Goal: Information Seeking & Learning: Understand process/instructions

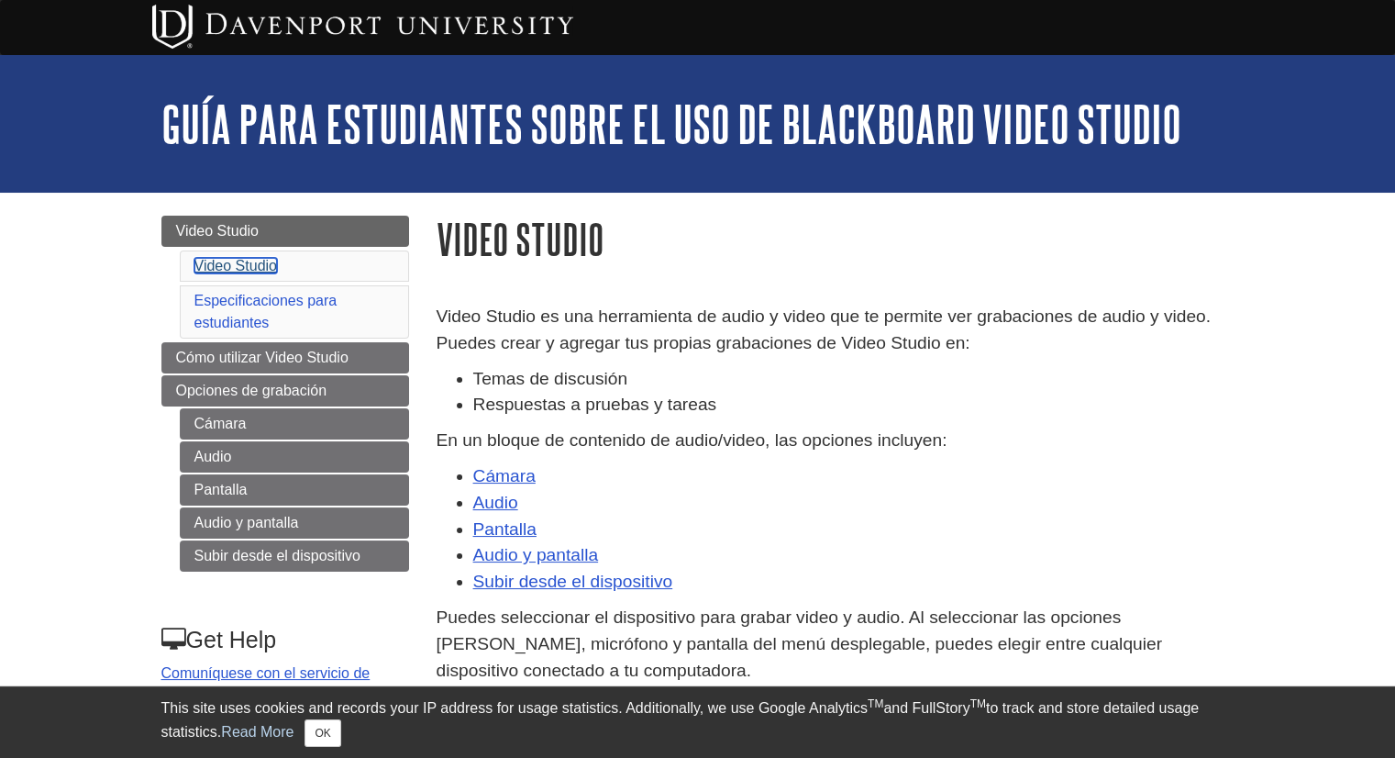
click at [255, 271] on link "Video Studio" at bounding box center [235, 266] width 83 height 16
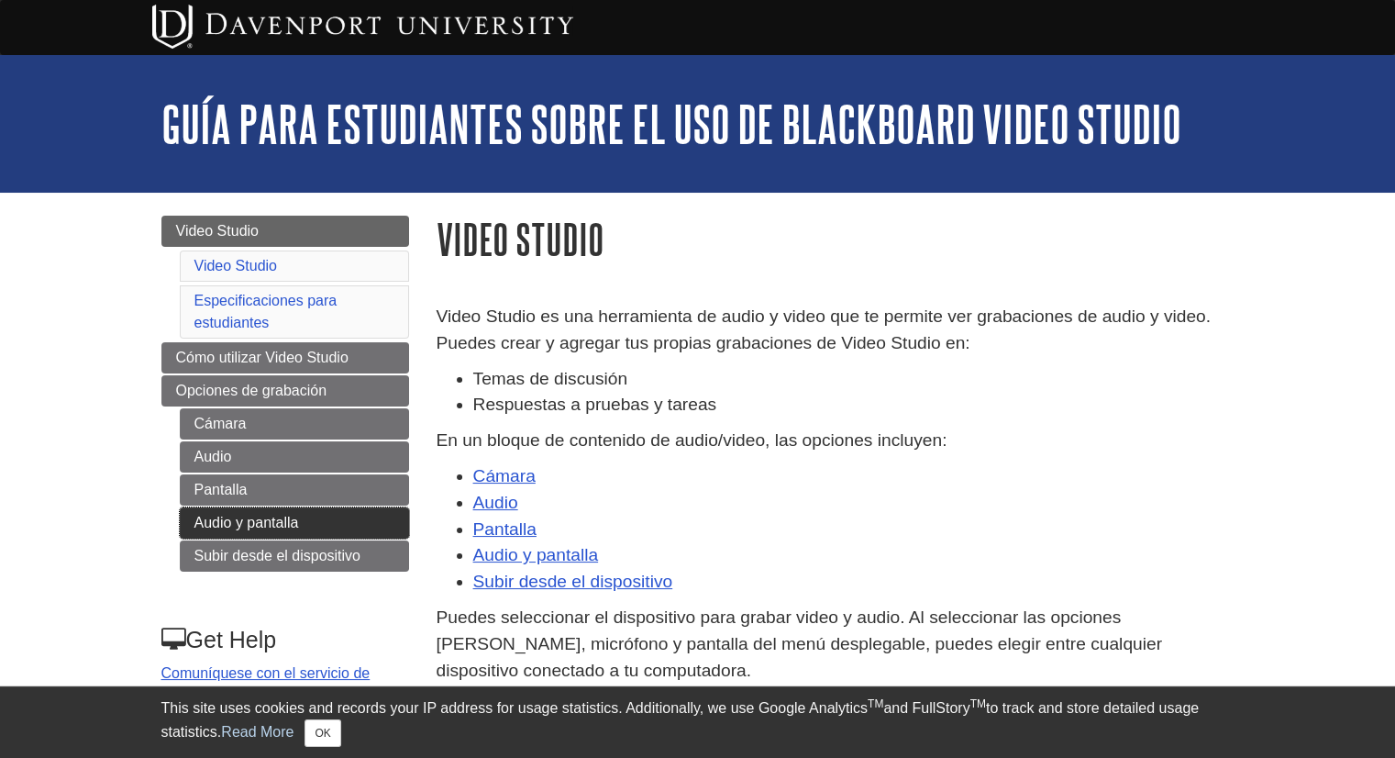
click at [389, 526] on link "Audio y pantalla" at bounding box center [294, 522] width 229 height 31
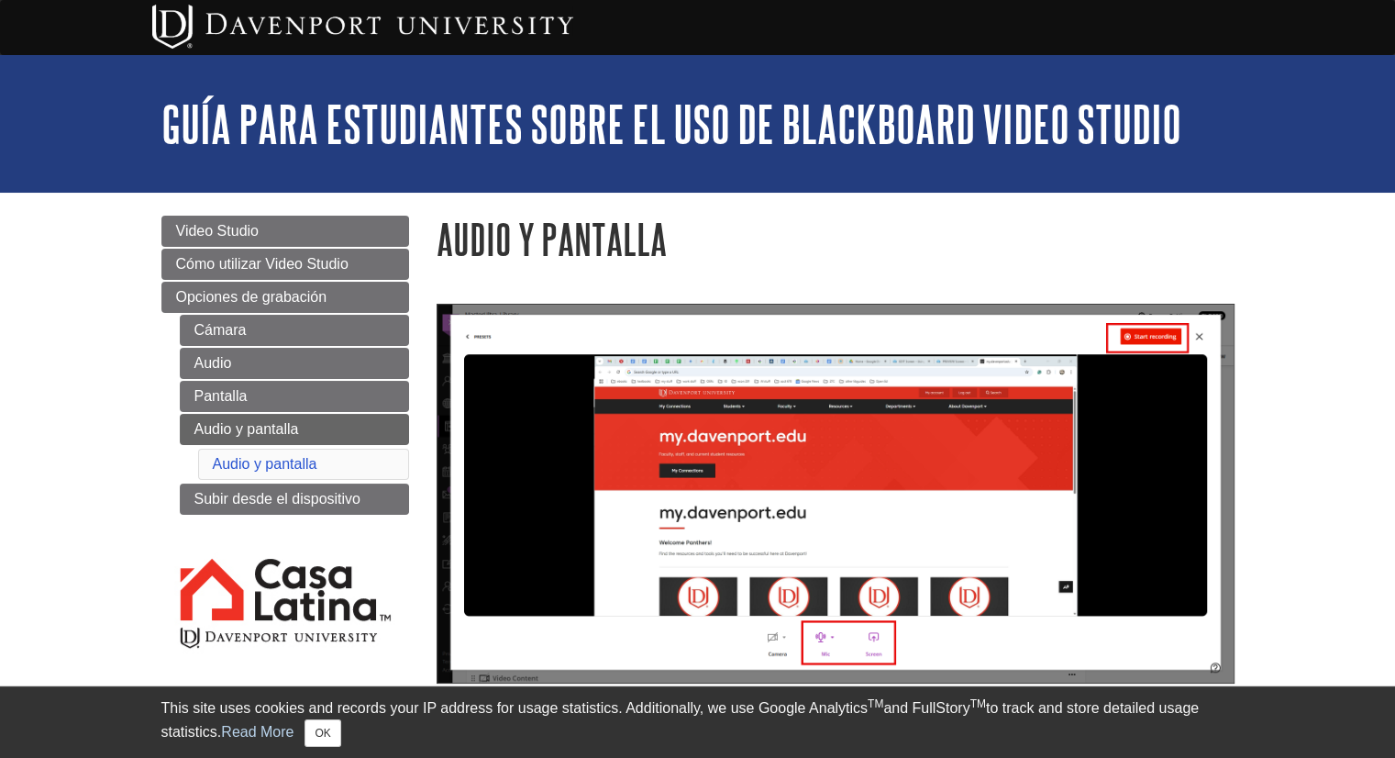
click at [359, 467] on li "Audio y pantalla" at bounding box center [303, 463] width 211 height 31
click at [323, 501] on link "Subir desde el dispositivo" at bounding box center [294, 498] width 229 height 31
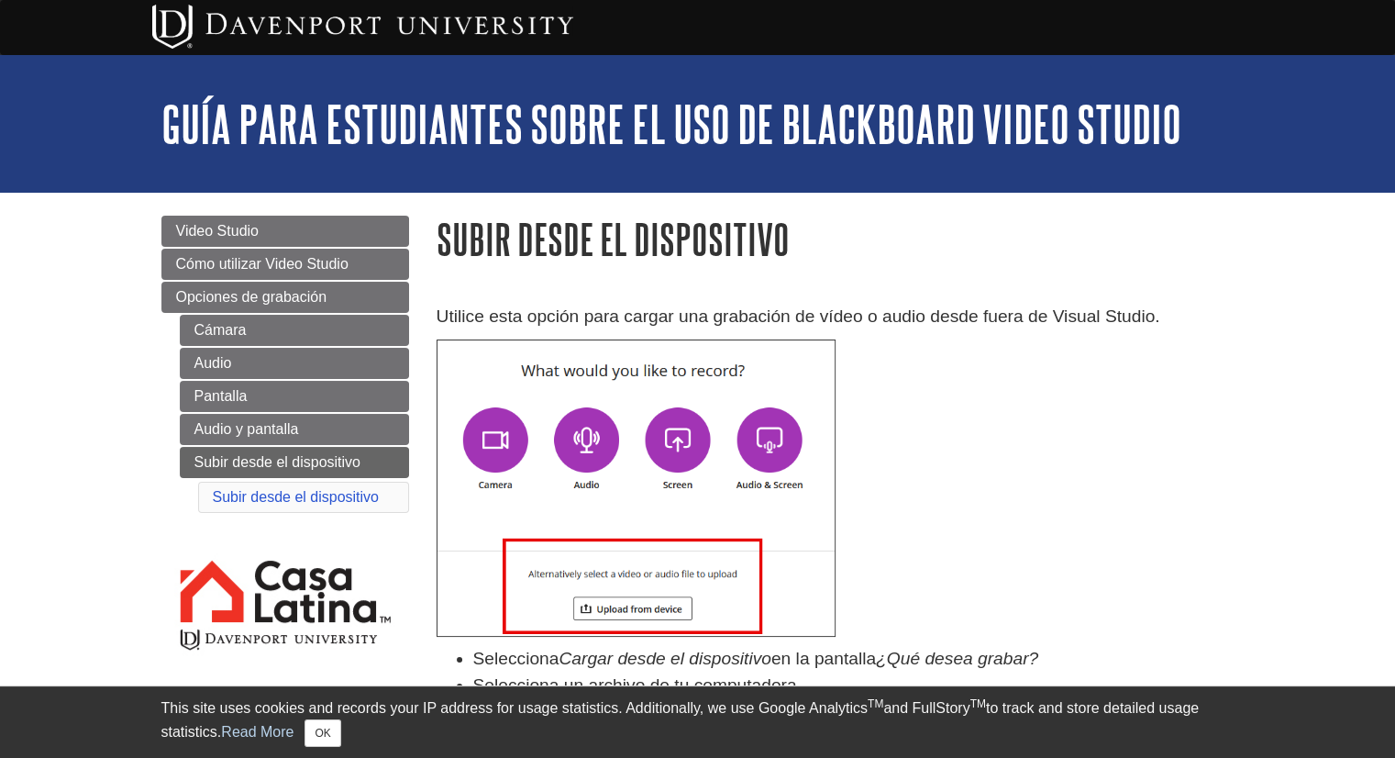
click at [509, 459] on img at bounding box center [636, 487] width 399 height 297
click at [591, 458] on img at bounding box center [636, 487] width 399 height 297
click at [254, 236] on span "Video Studio" at bounding box center [217, 231] width 83 height 16
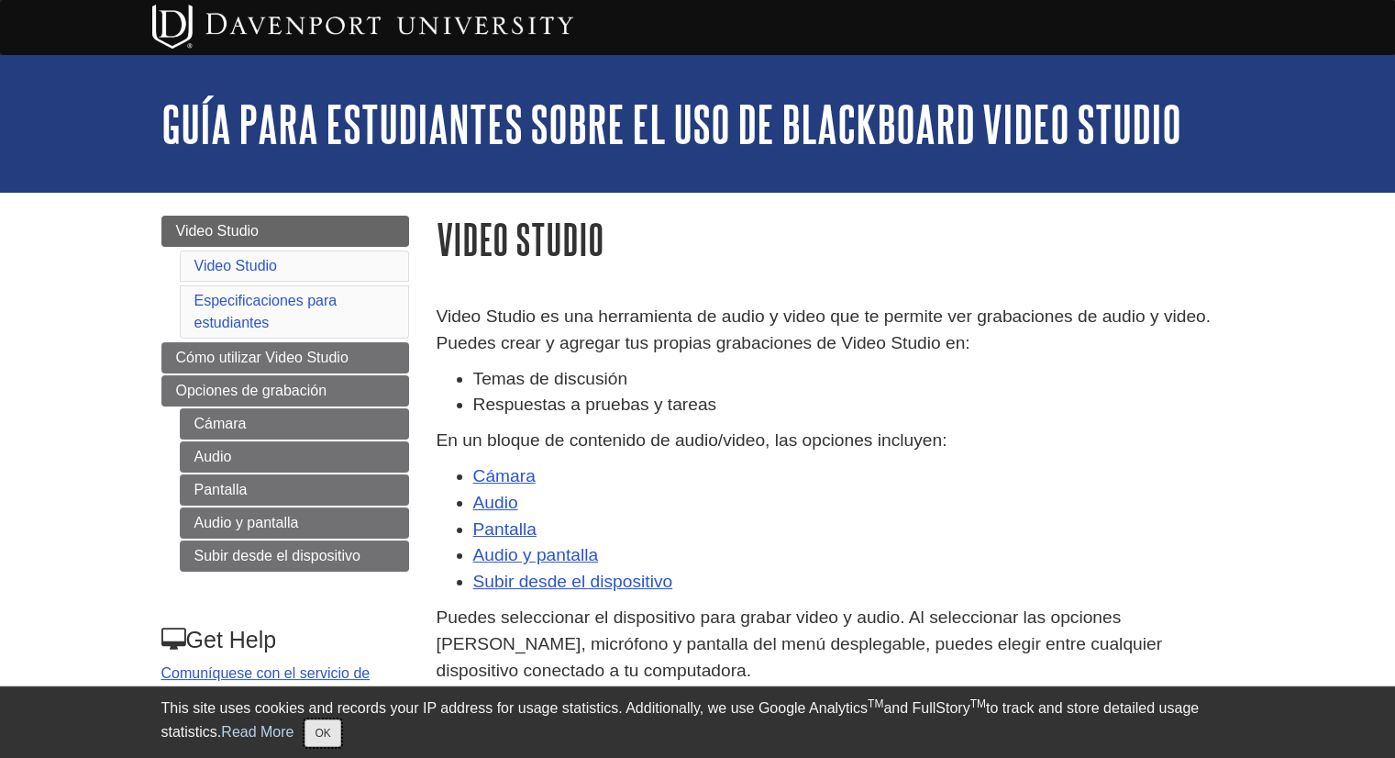
click at [324, 735] on button "OK" at bounding box center [322, 733] width 36 height 28
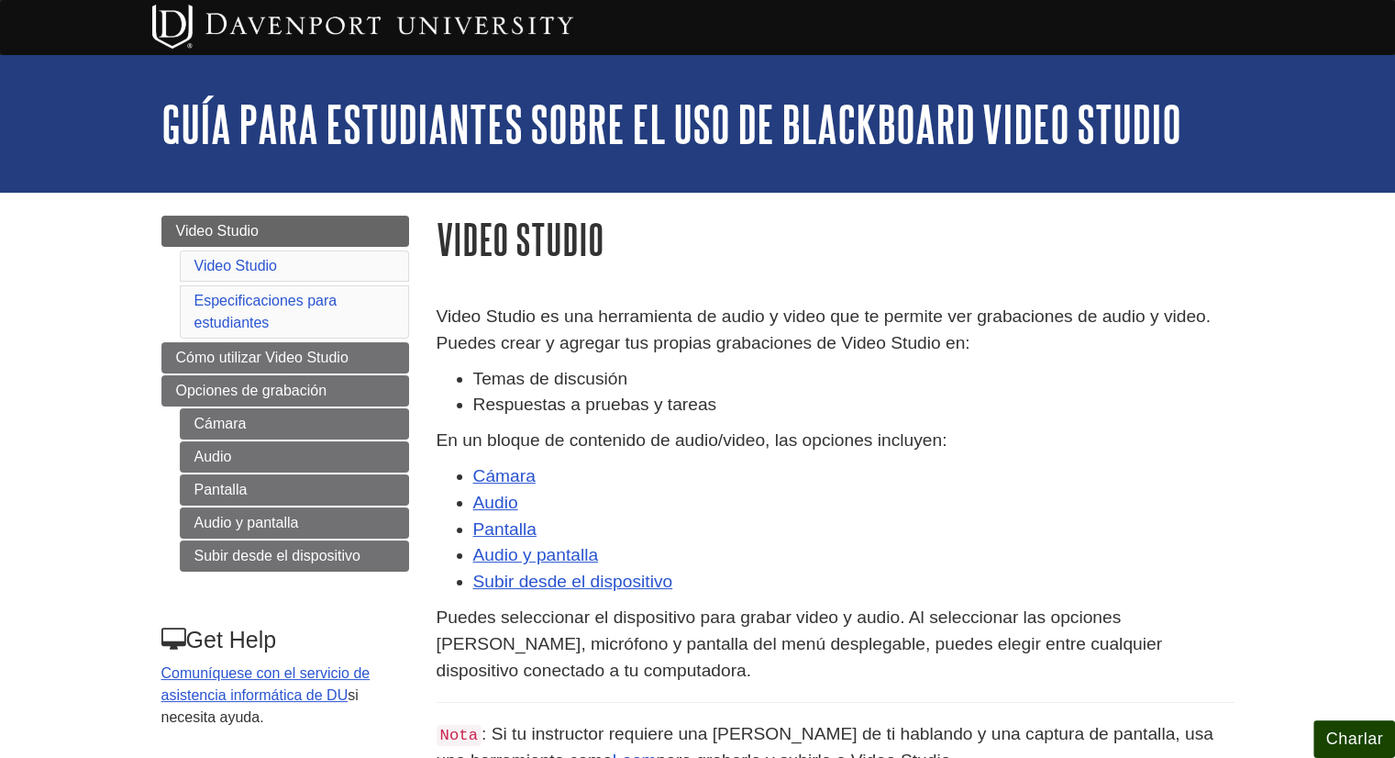
click at [1348, 742] on button "Charlar" at bounding box center [1354, 739] width 82 height 38
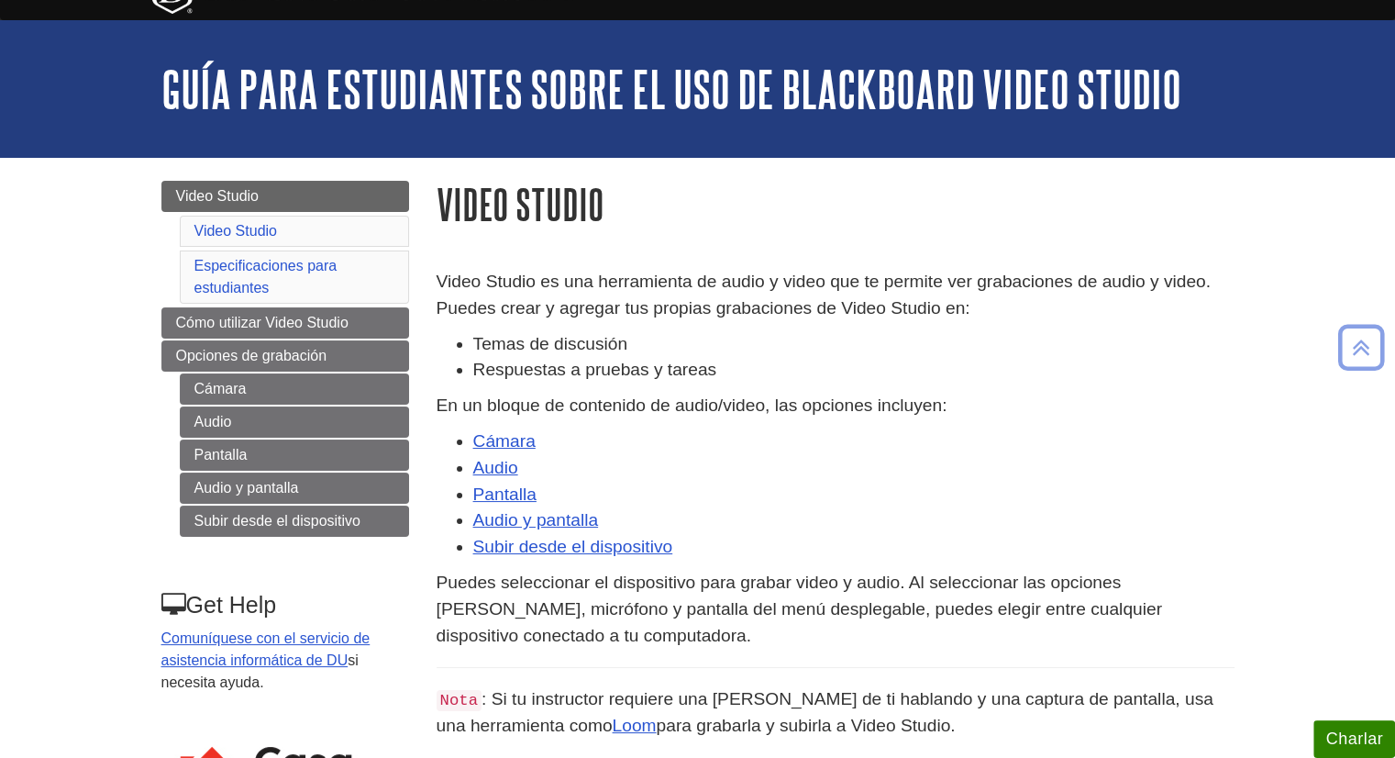
scroll to position [33, 0]
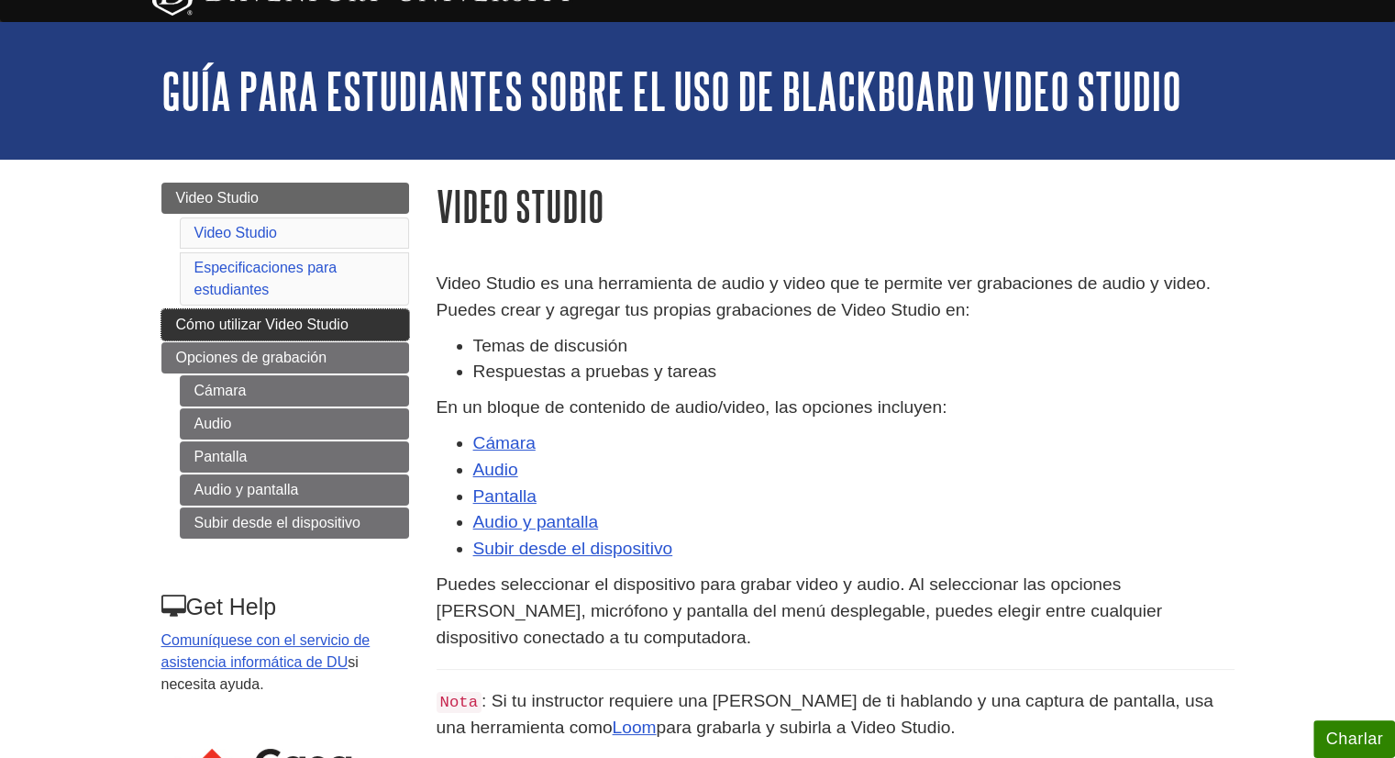
click at [275, 324] on span "Cómo utilizar Video Studio" at bounding box center [262, 324] width 172 height 16
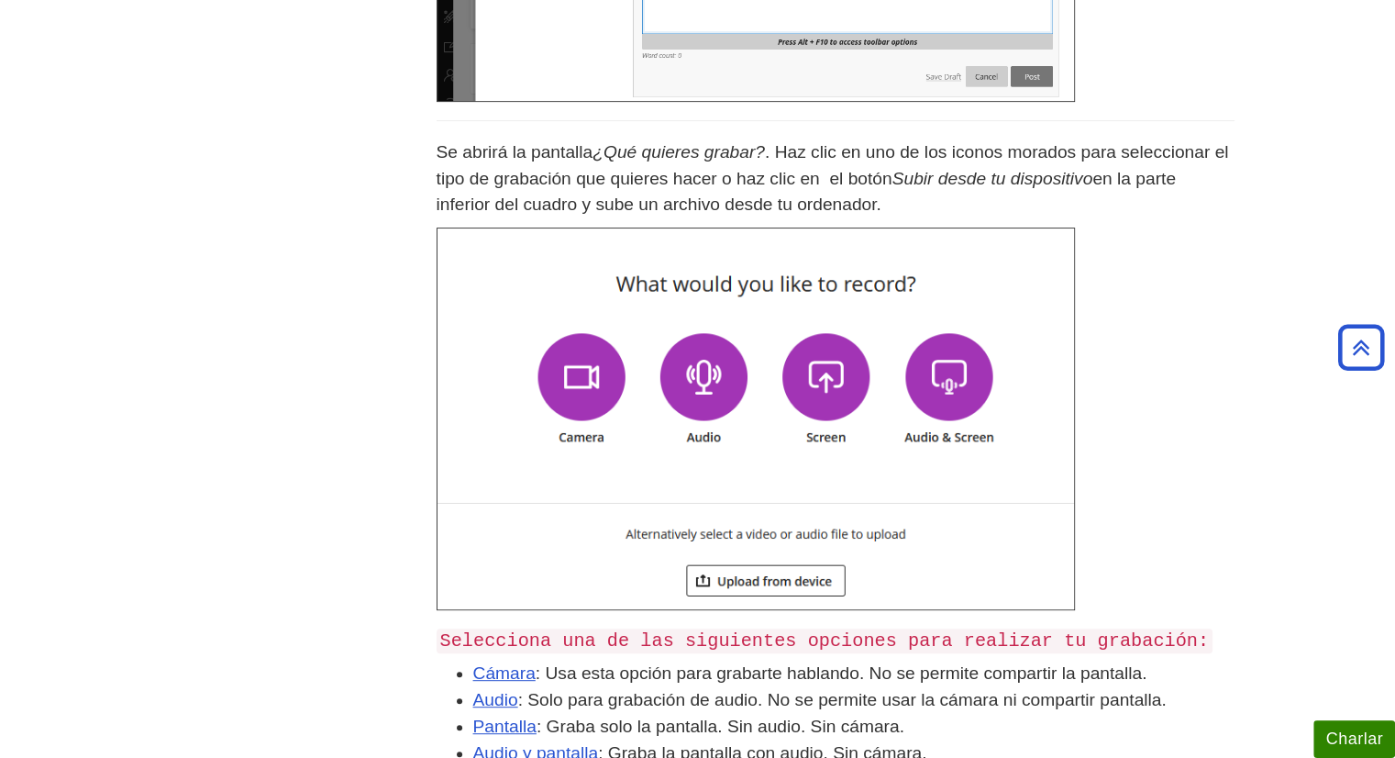
scroll to position [649, 0]
